Goal: Find specific page/section: Find specific page/section

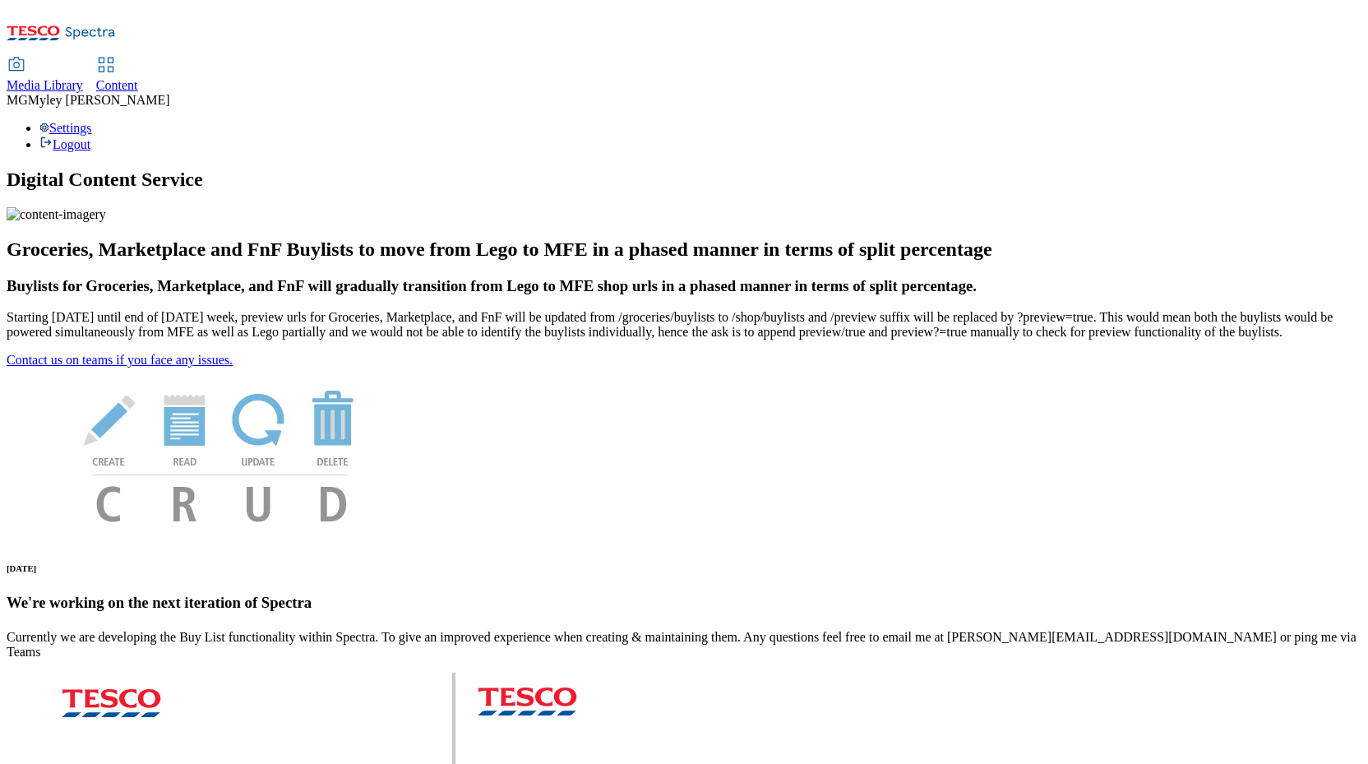
click at [138, 78] on span "Content" at bounding box center [117, 85] width 42 height 14
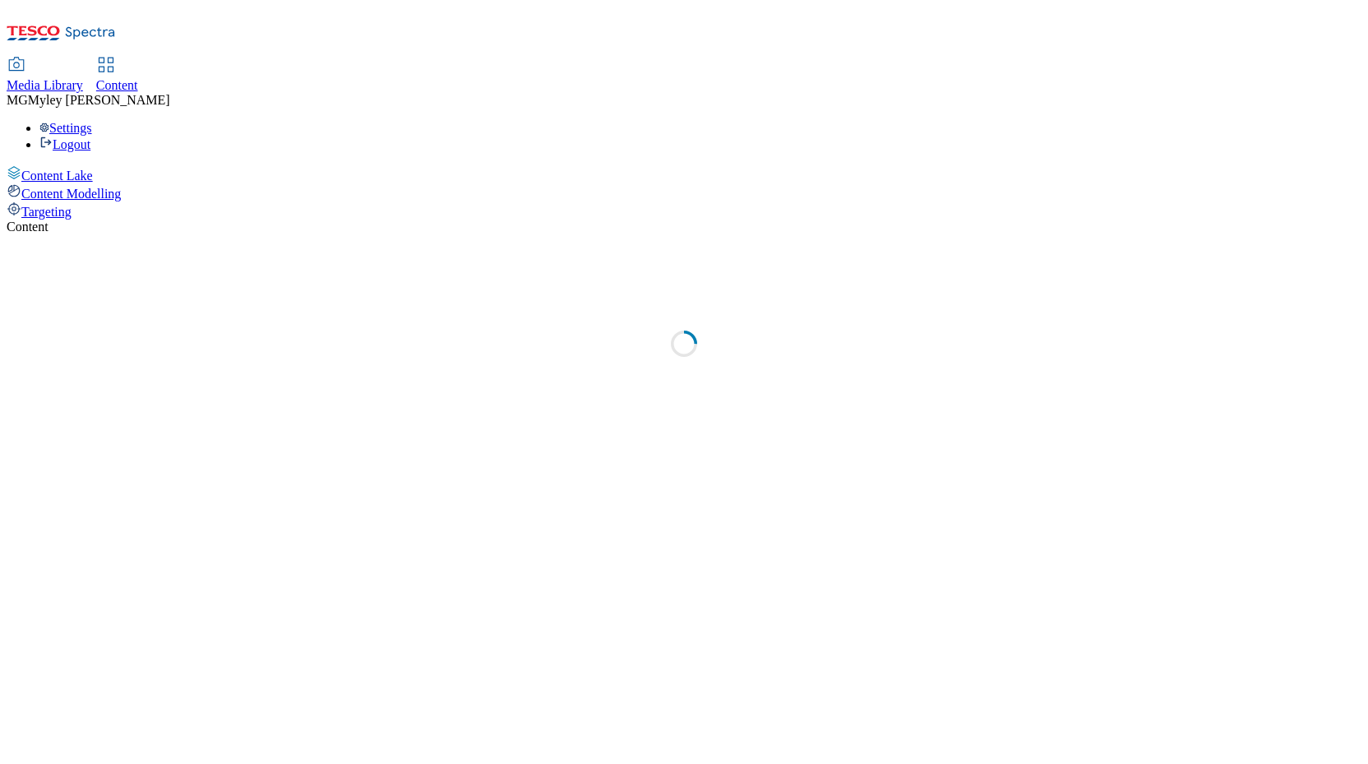
select select "ghs-[GEOGRAPHIC_DATA]"
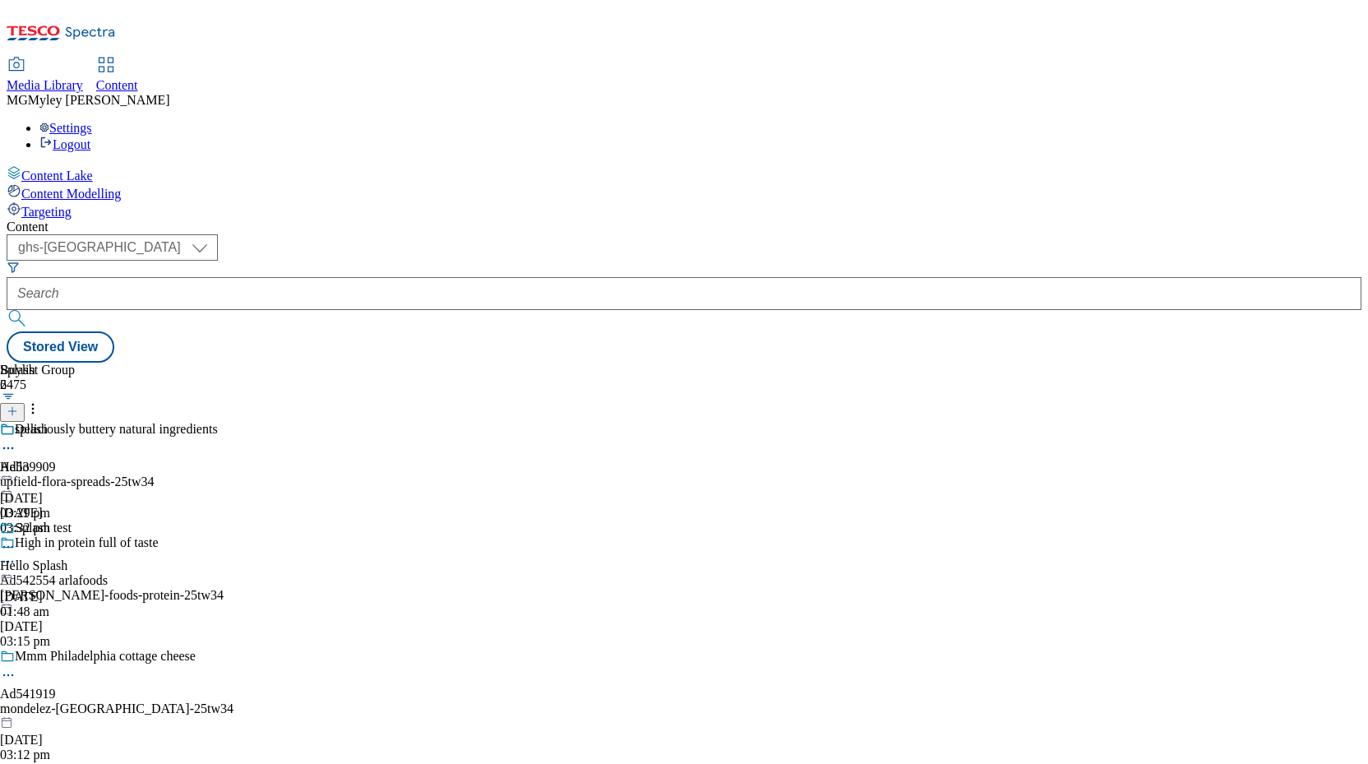
click at [83, 78] on span "Media Library" at bounding box center [45, 85] width 76 height 14
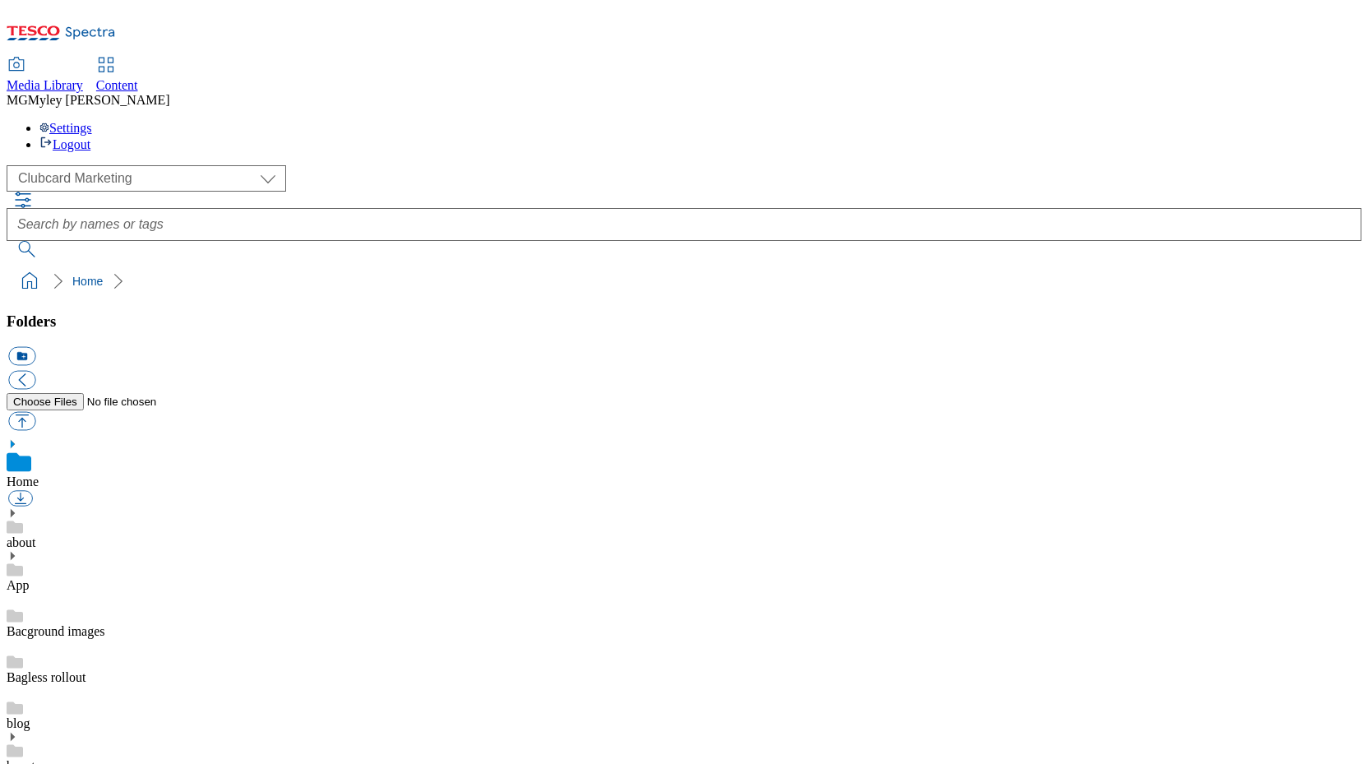
scroll to position [2, 0]
click at [132, 165] on select "Clubcard Marketing Dotcom UK GHS Marketing UK GHS ROI iGHS Marketing CE MCA CZ …" at bounding box center [147, 178] width 280 height 26
select select "flare-ghs-mktg"
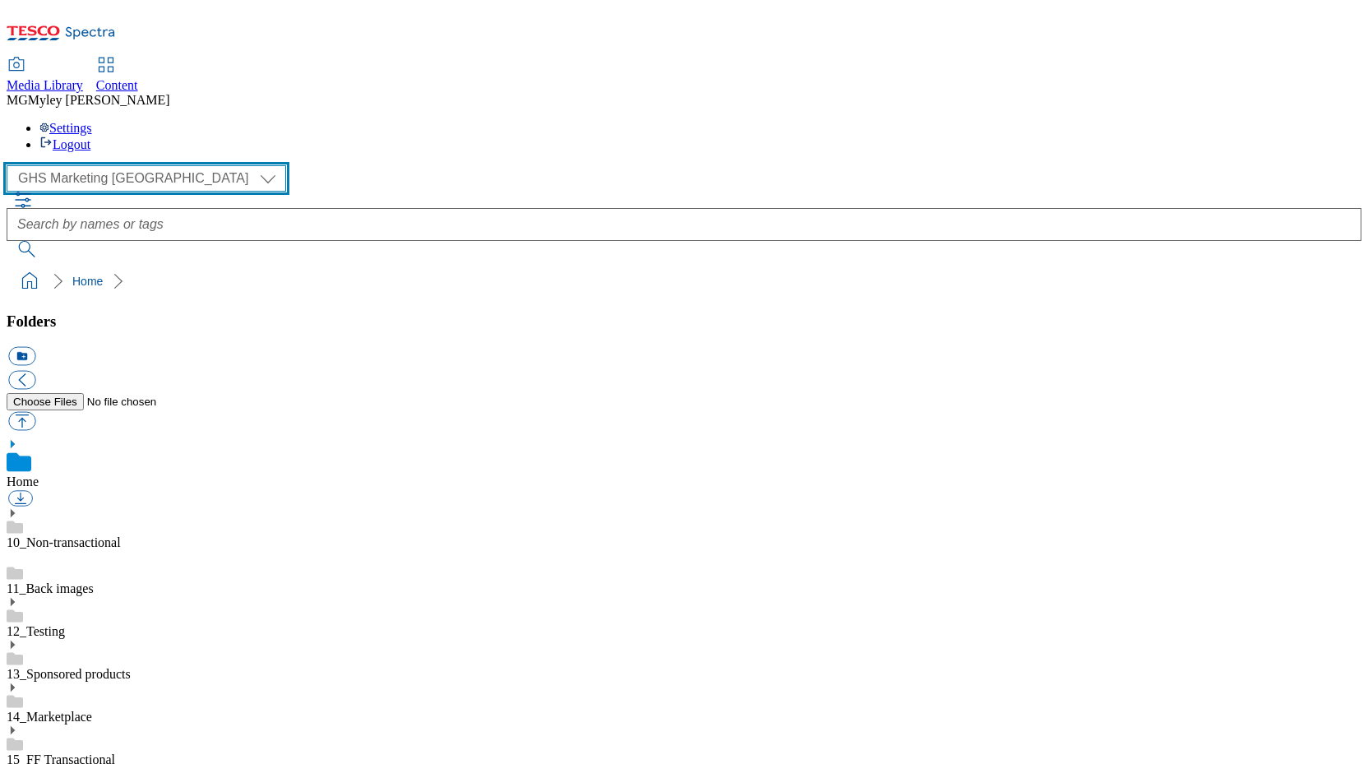
click at [135, 165] on select "Clubcard Marketing Dotcom UK GHS Marketing UK GHS ROI iGHS Marketing CE MCA CZ …" at bounding box center [147, 178] width 280 height 26
